Goal: Information Seeking & Learning: Check status

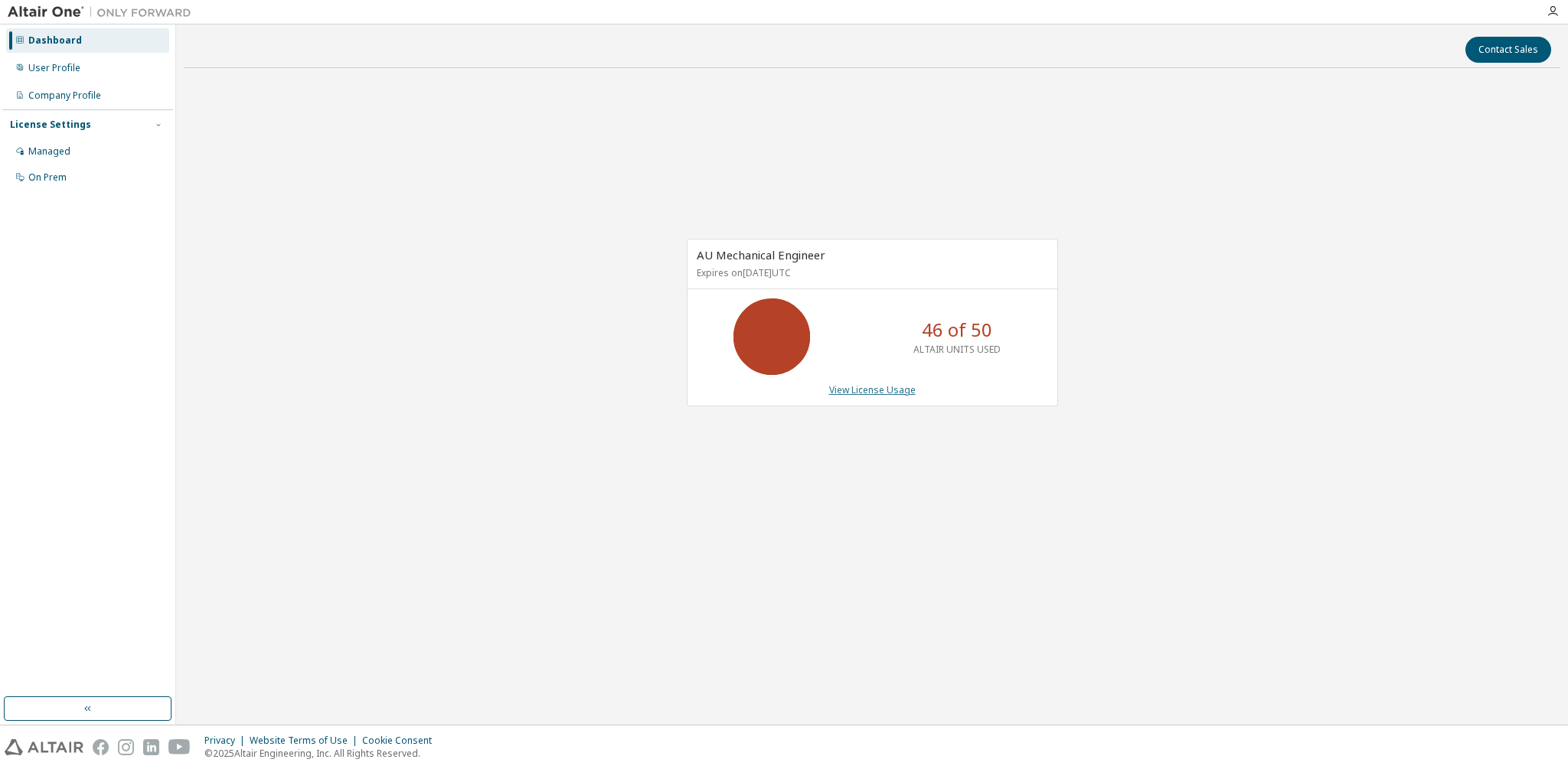
click at [884, 387] on link "View License Usage" at bounding box center [872, 390] width 87 height 13
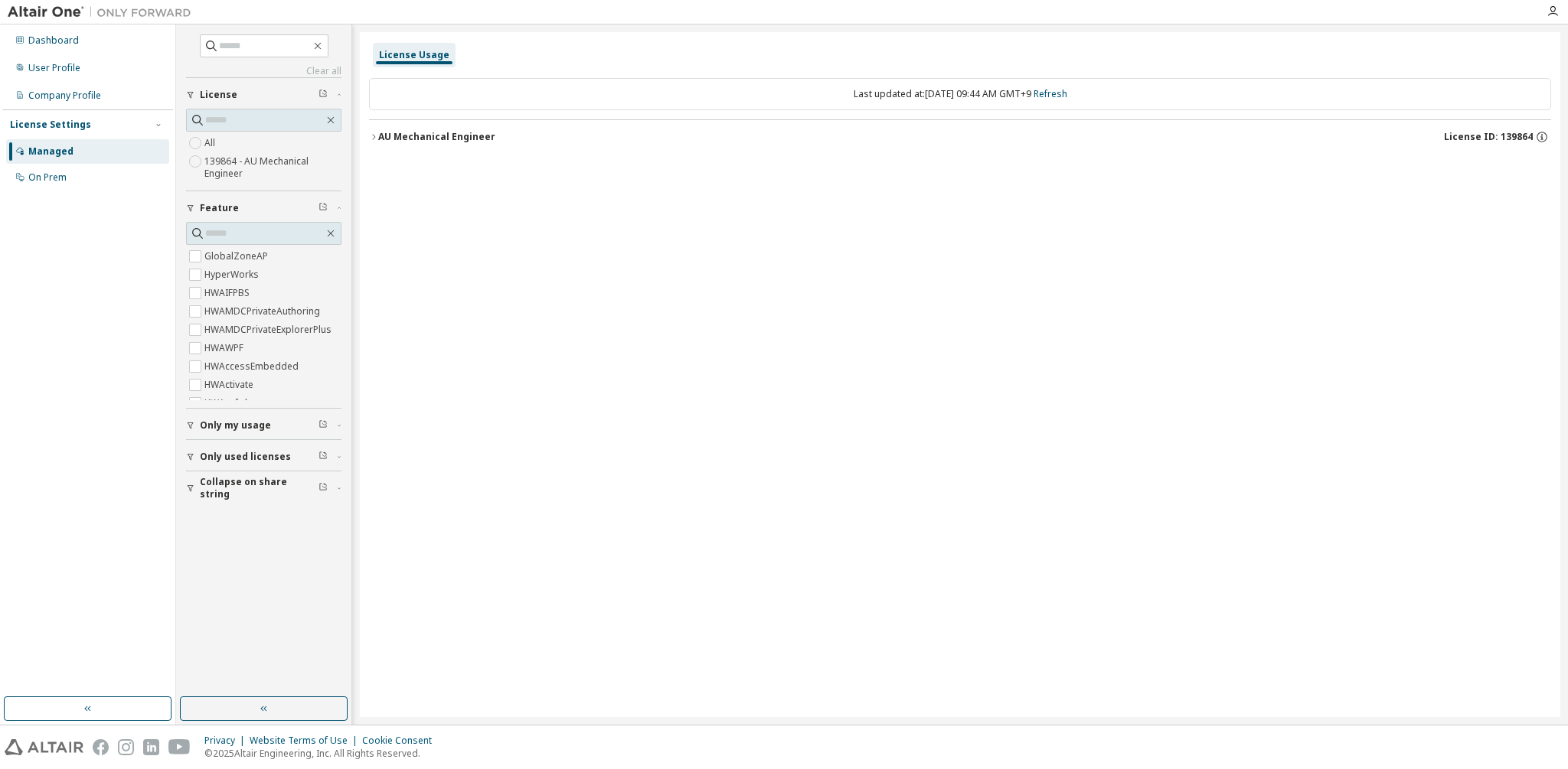
click at [408, 126] on button "AU Mechanical Engineer License ID: 139864" at bounding box center [960, 137] width 1182 height 34
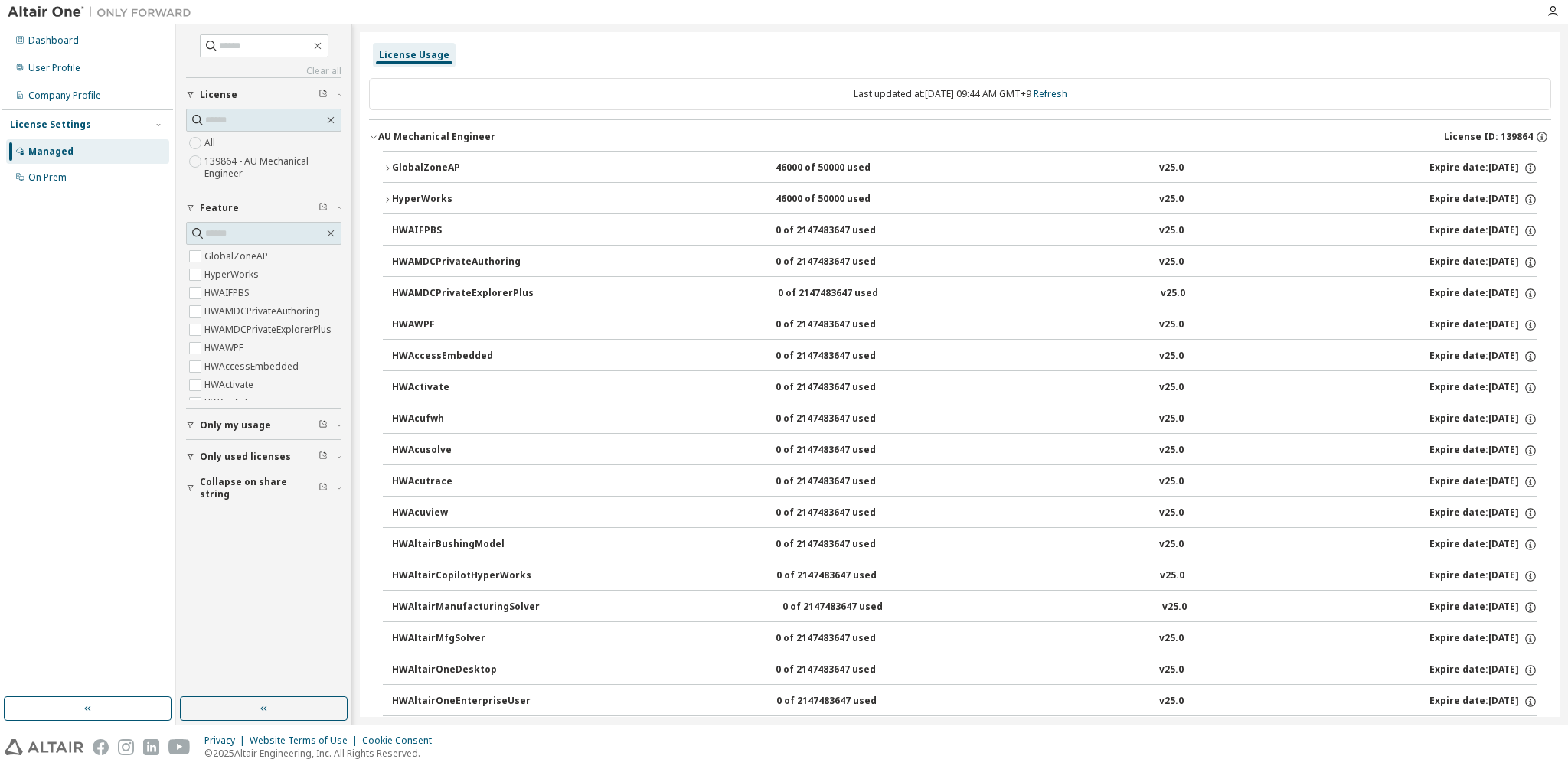
click at [446, 195] on div "HyperWorks" at bounding box center [460, 199] width 137 height 14
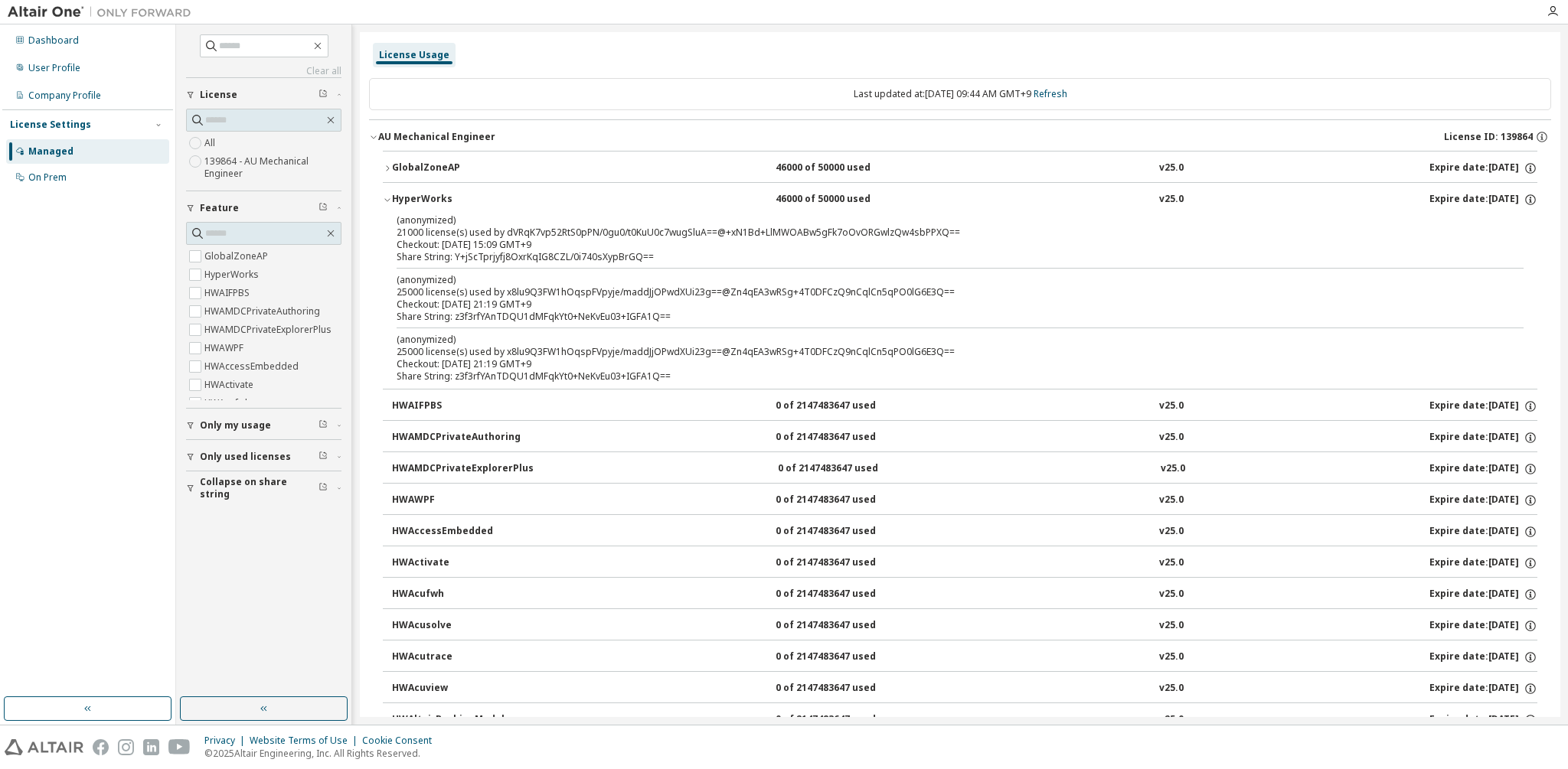
click at [460, 242] on div "Checkout: 2025-08-29 15:09 GMT+9" at bounding box center [942, 244] width 1090 height 12
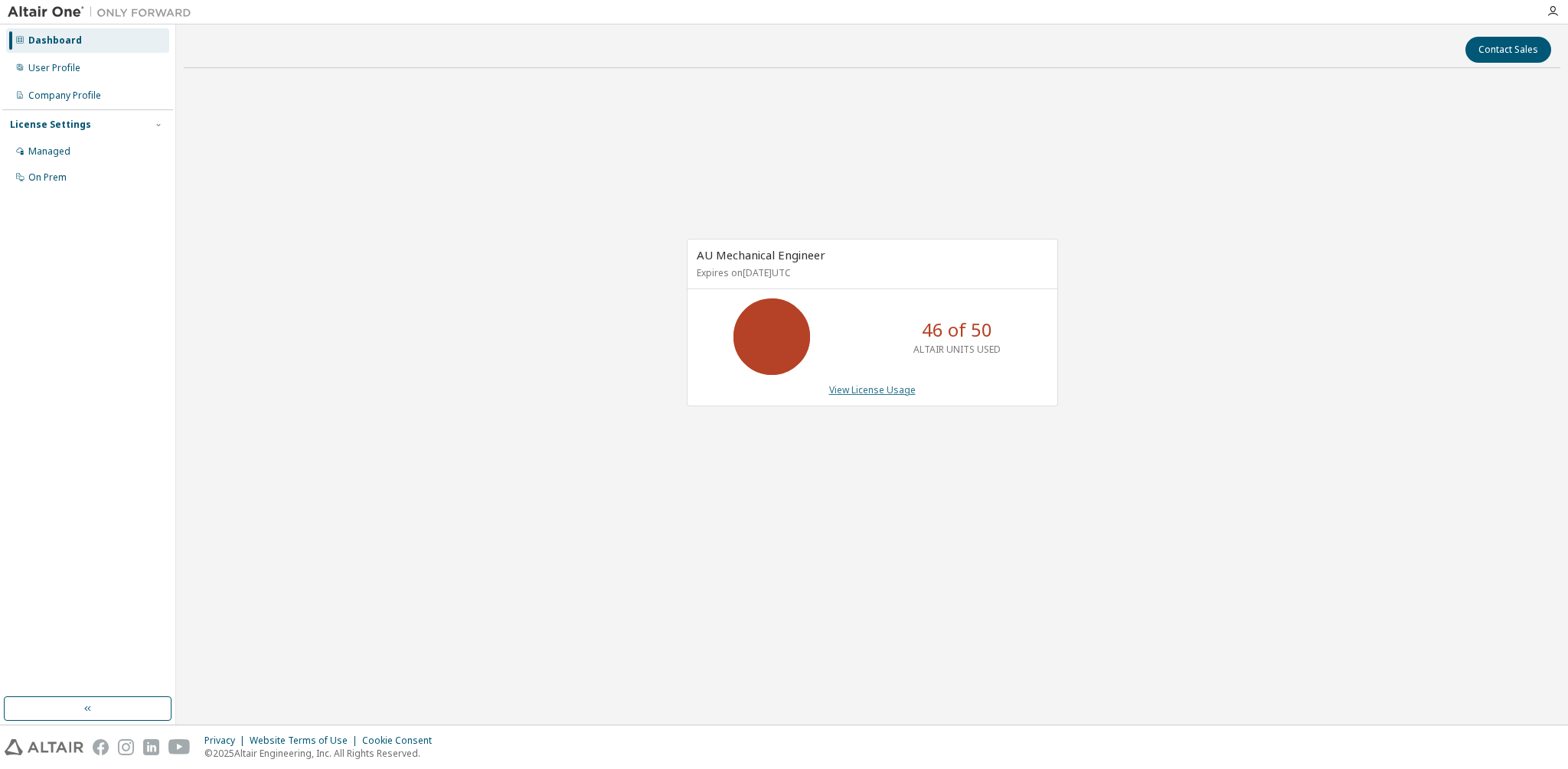
click at [891, 389] on link "View License Usage" at bounding box center [872, 390] width 87 height 13
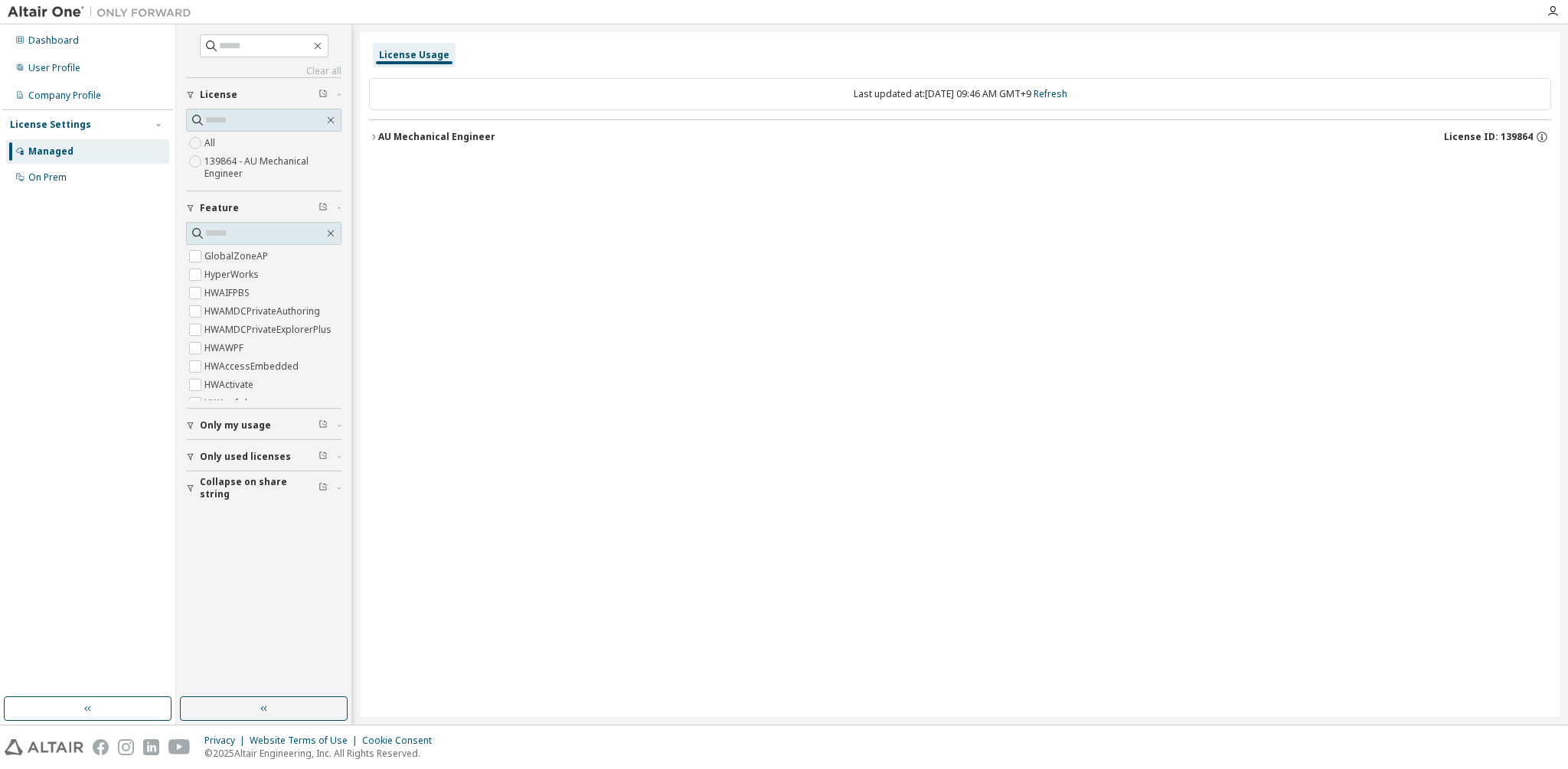
click at [399, 134] on div "AU Mechanical Engineer" at bounding box center [436, 137] width 117 height 12
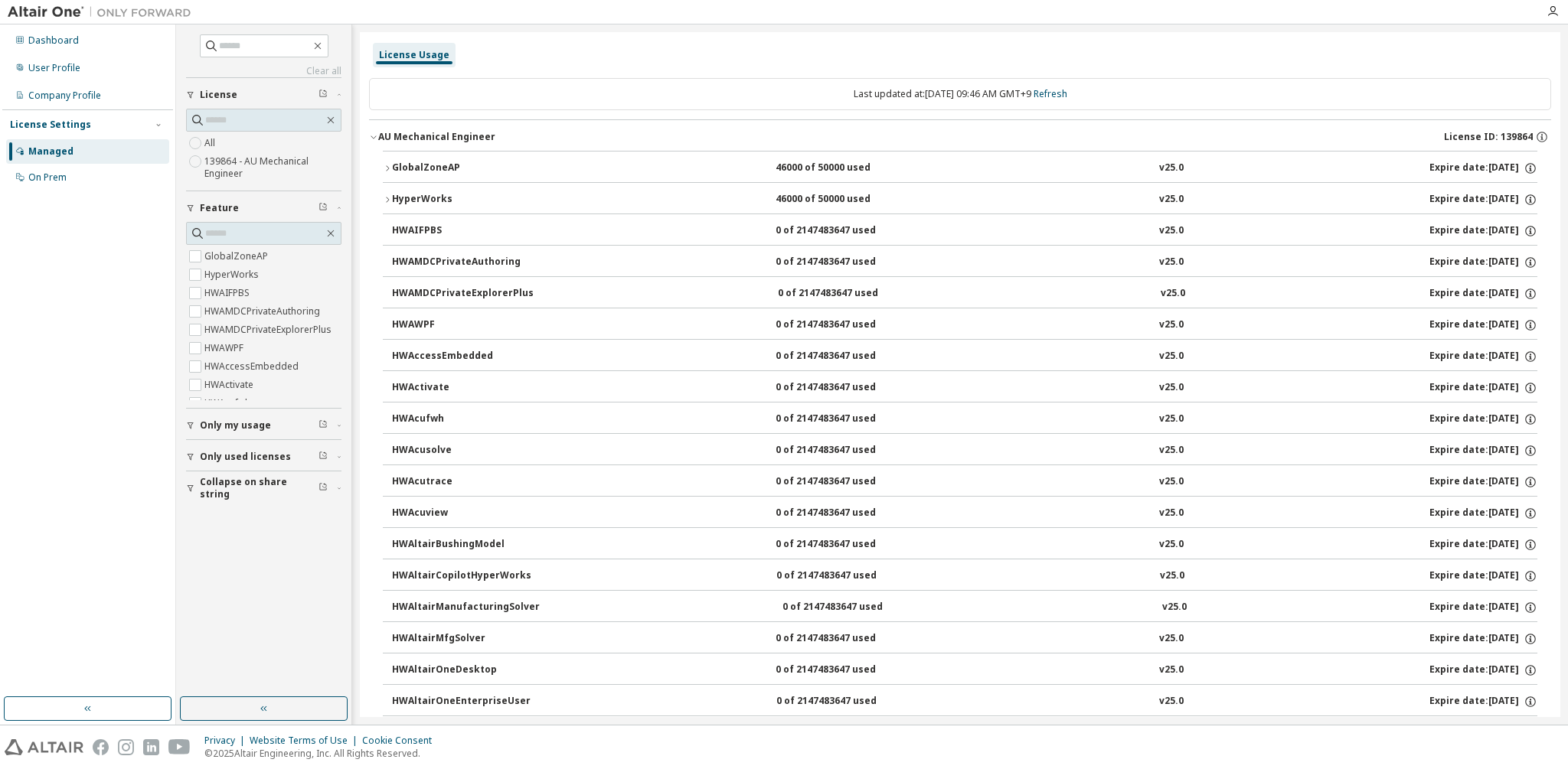
click at [406, 193] on div "HyperWorks" at bounding box center [460, 199] width 137 height 14
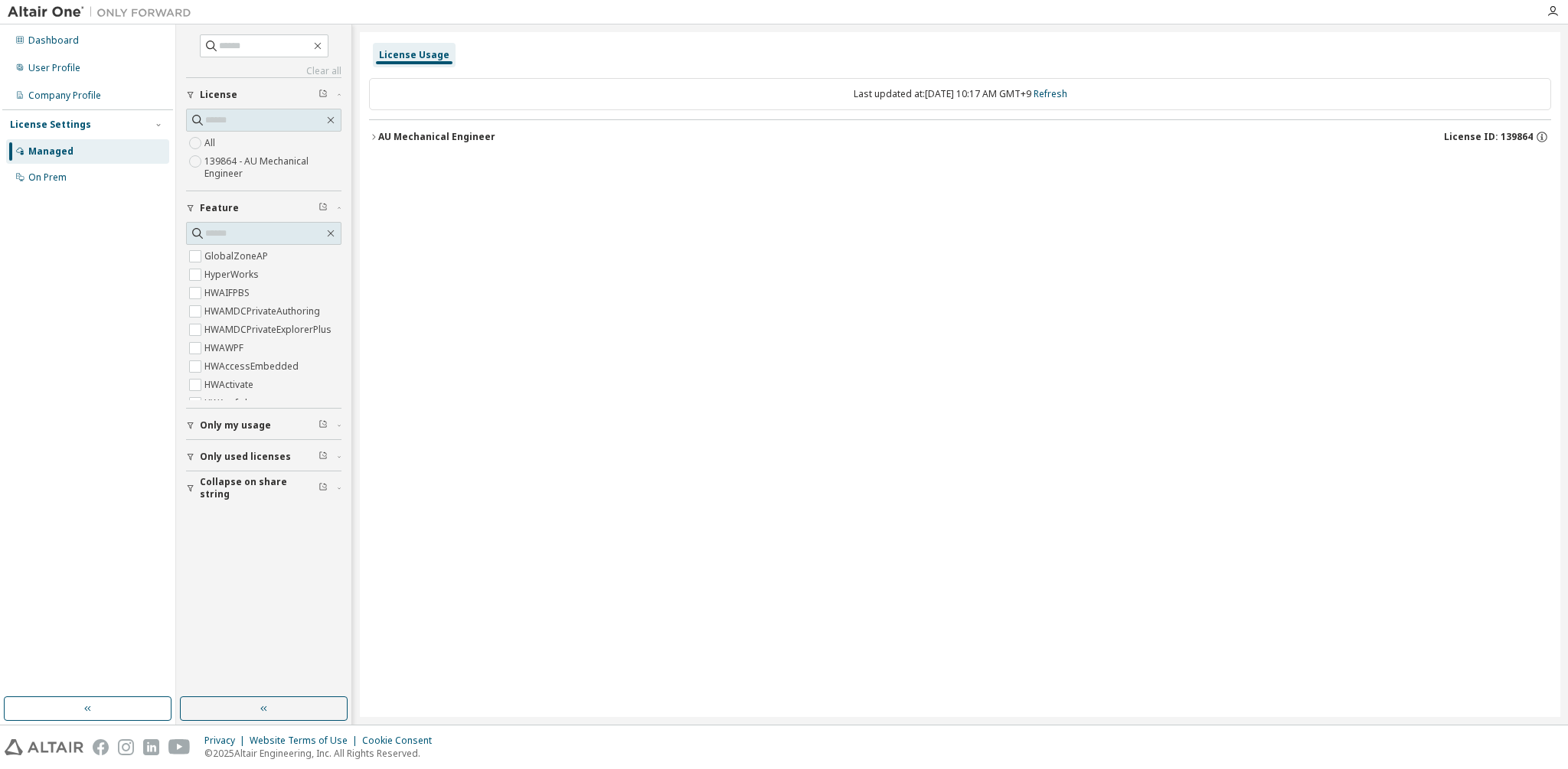
click at [395, 142] on button "AU Mechanical Engineer License ID: 139864" at bounding box center [960, 137] width 1182 height 34
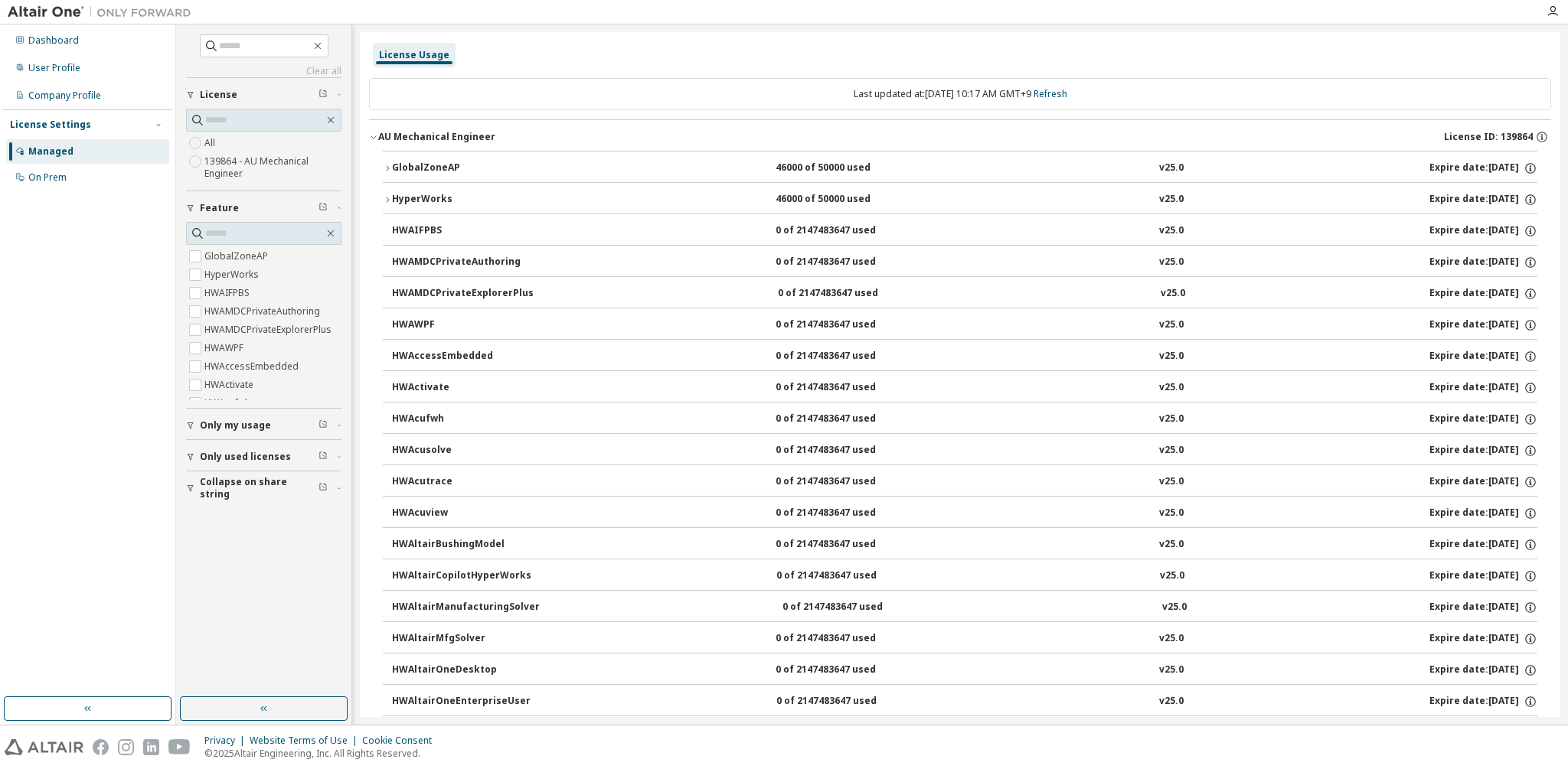
click at [395, 142] on button "AU Mechanical Engineer License ID: 139864" at bounding box center [960, 137] width 1182 height 34
